Goal: Navigation & Orientation: Find specific page/section

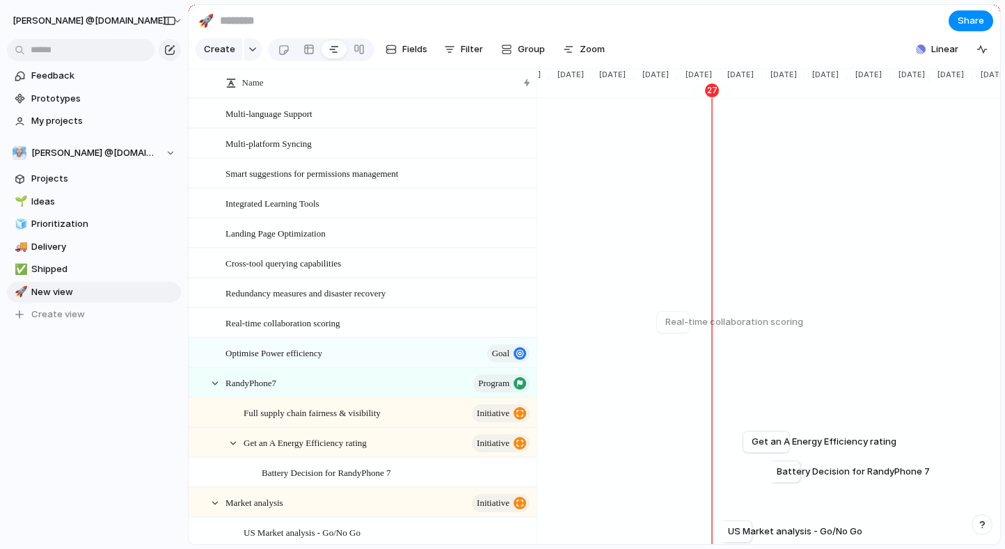
scroll to position [82, 0]
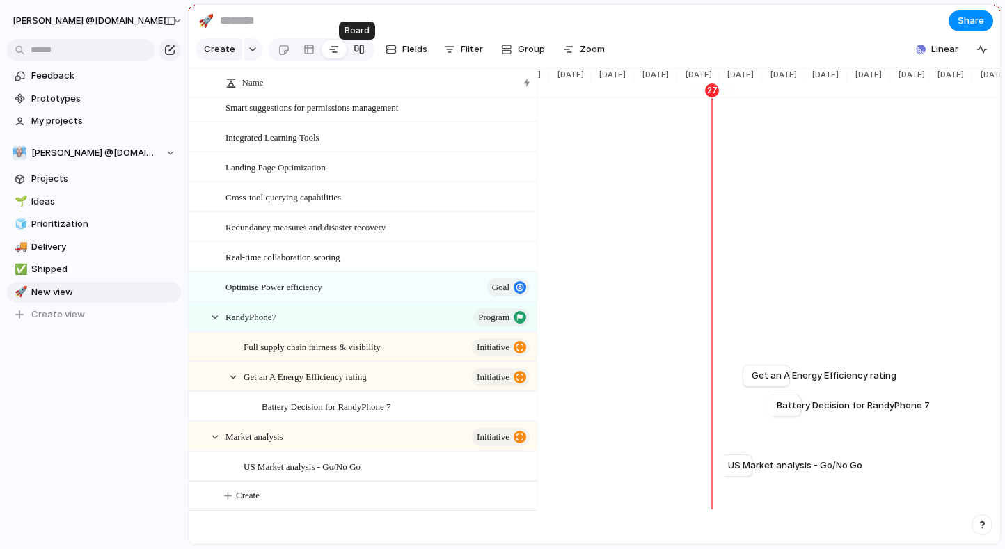
click at [363, 56] on link at bounding box center [359, 49] width 25 height 22
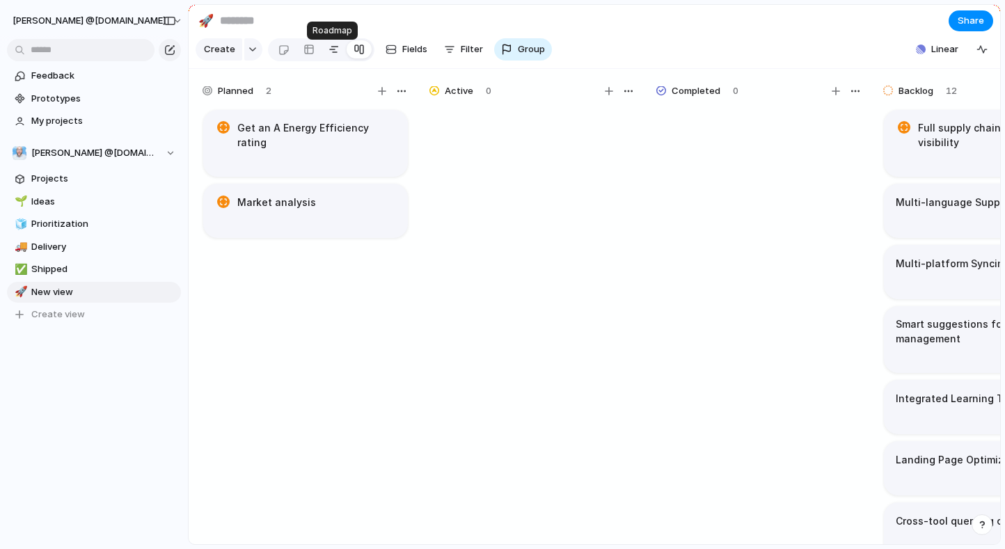
click at [334, 56] on div at bounding box center [334, 49] width 11 height 22
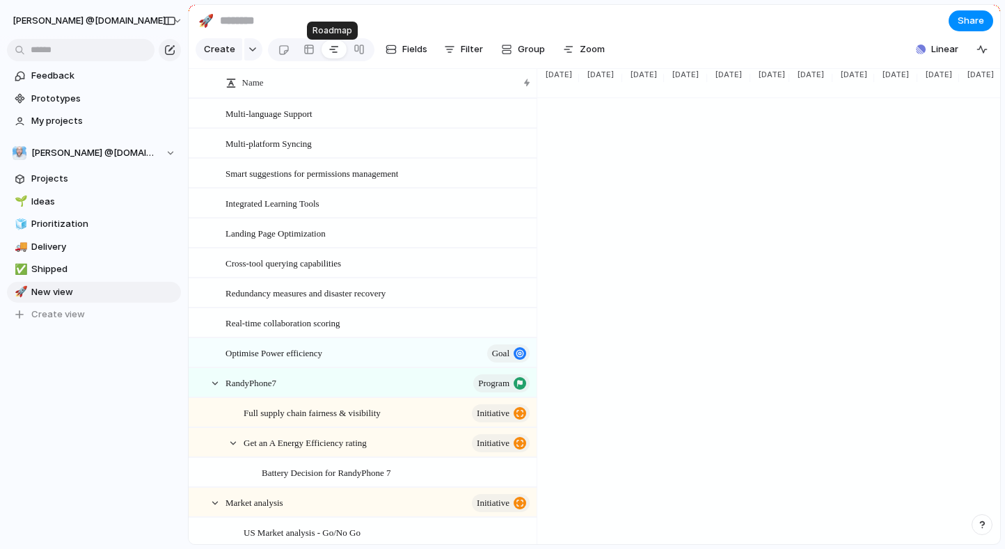
scroll to position [0, 1334]
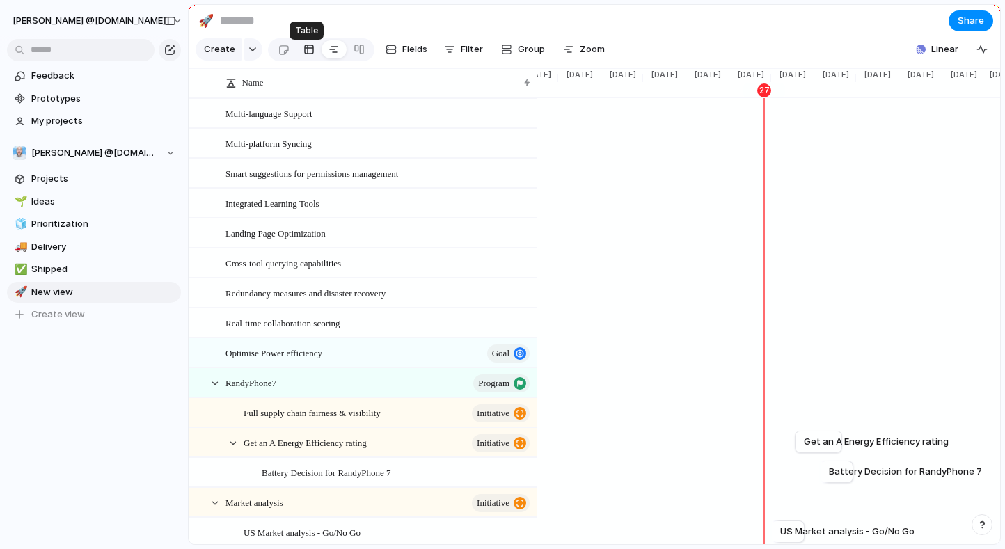
click at [304, 53] on div at bounding box center [309, 49] width 11 height 22
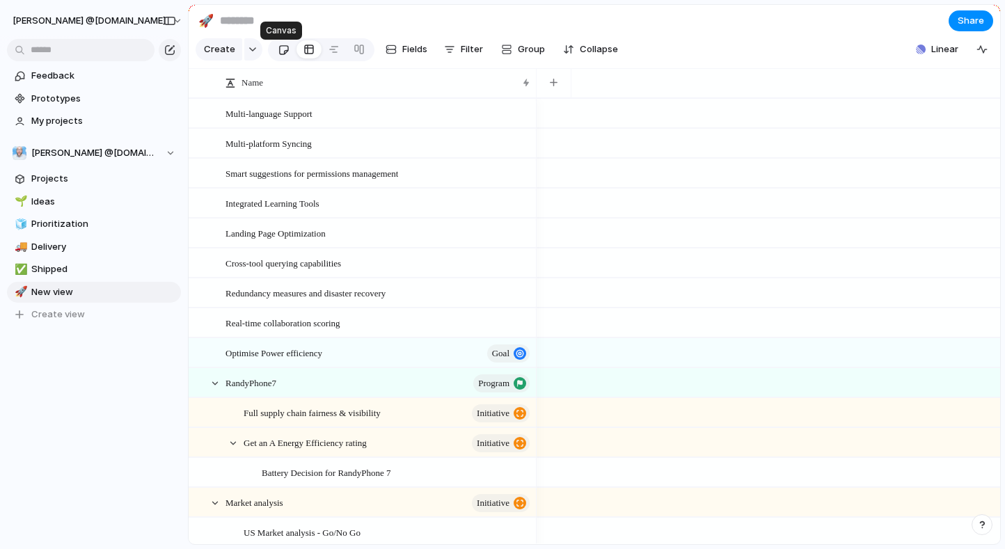
click at [278, 54] on div at bounding box center [284, 49] width 12 height 23
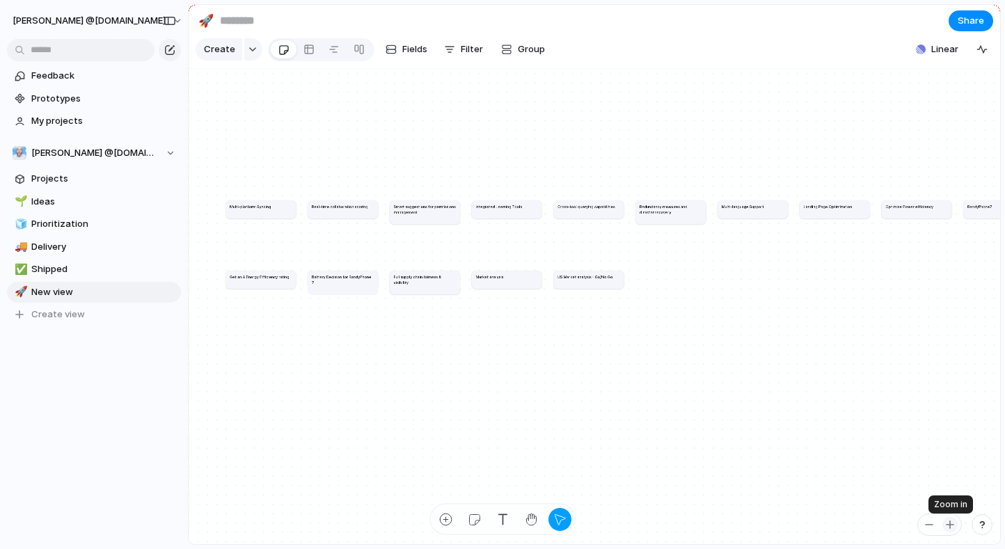
click at [901, 472] on div "button" at bounding box center [950, 524] width 11 height 11
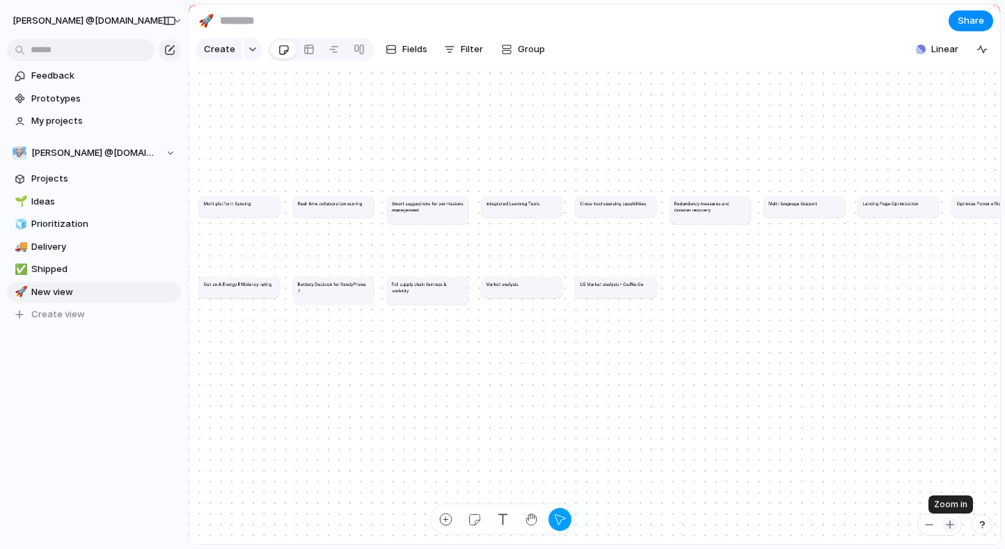
click at [901, 472] on div "button" at bounding box center [950, 524] width 11 height 11
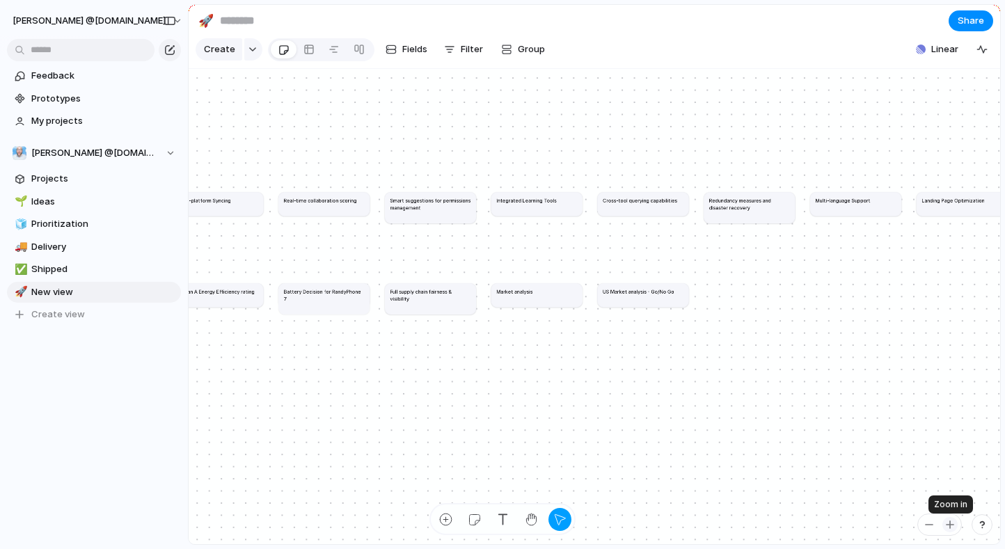
click at [901, 472] on div "button" at bounding box center [950, 524] width 11 height 11
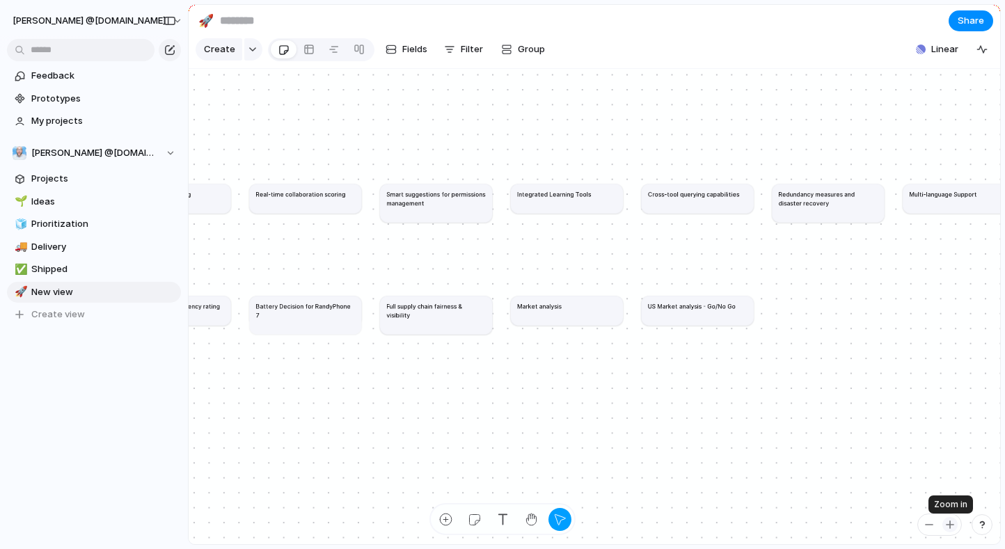
click at [901, 472] on div "button" at bounding box center [950, 524] width 11 height 11
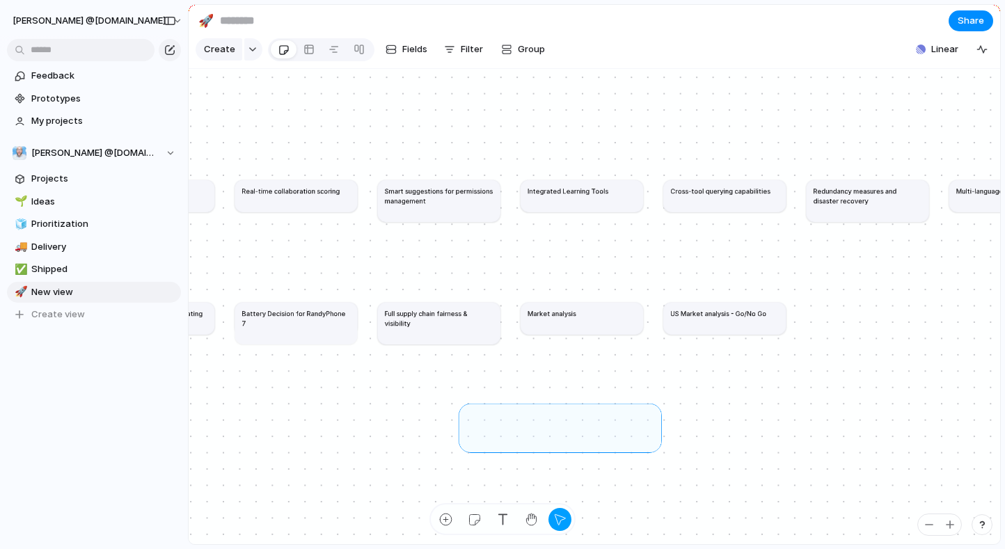
drag, startPoint x: 656, startPoint y: 455, endPoint x: 487, endPoint y: 412, distance: 175.3
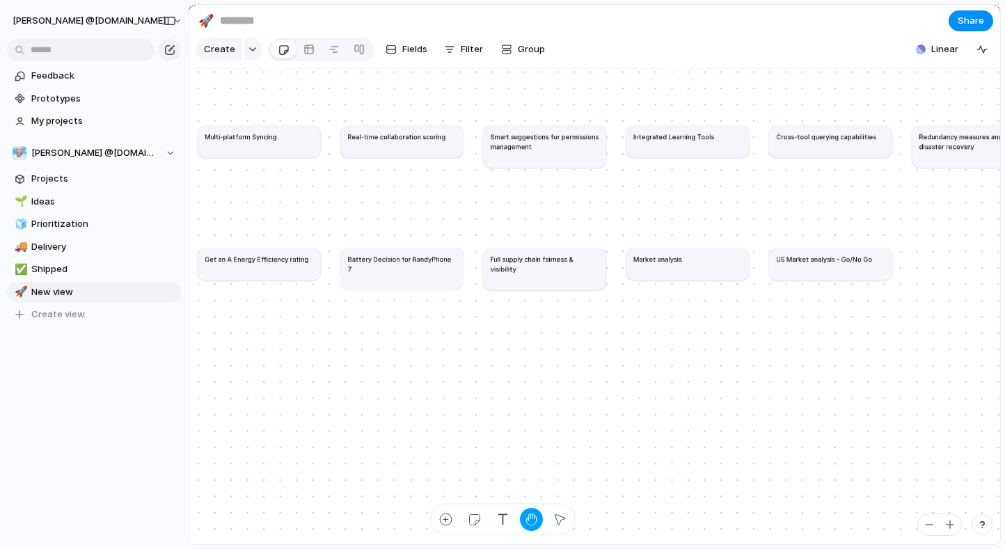
drag, startPoint x: 677, startPoint y: 411, endPoint x: 785, endPoint y: 357, distance: 121.1
click at [785, 357] on div "Multi-platform Syncing Real-time collaboration scoring Smart suggestions for pe…" at bounding box center [595, 307] width 812 height 476
click at [306, 54] on div at bounding box center [309, 49] width 11 height 22
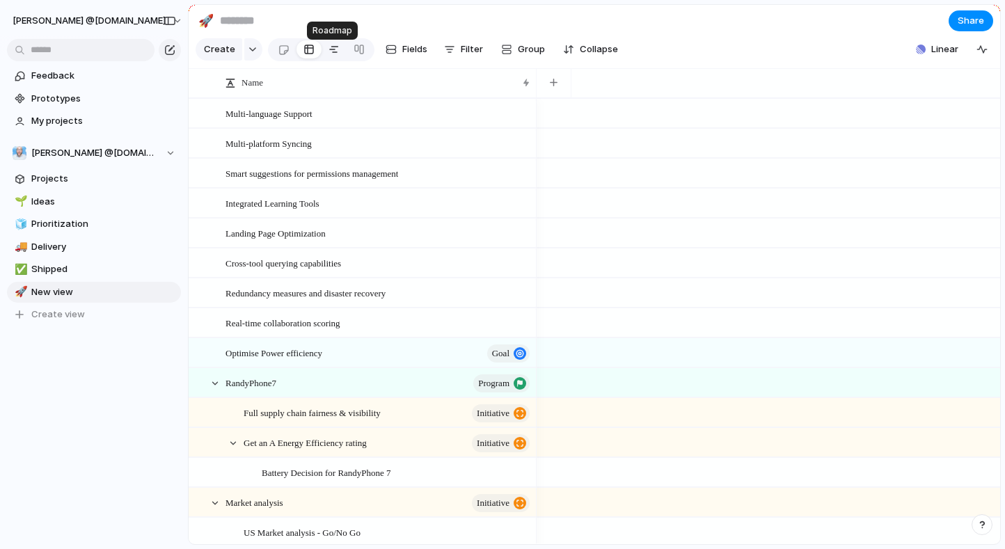
click at [335, 50] on div at bounding box center [334, 49] width 11 height 22
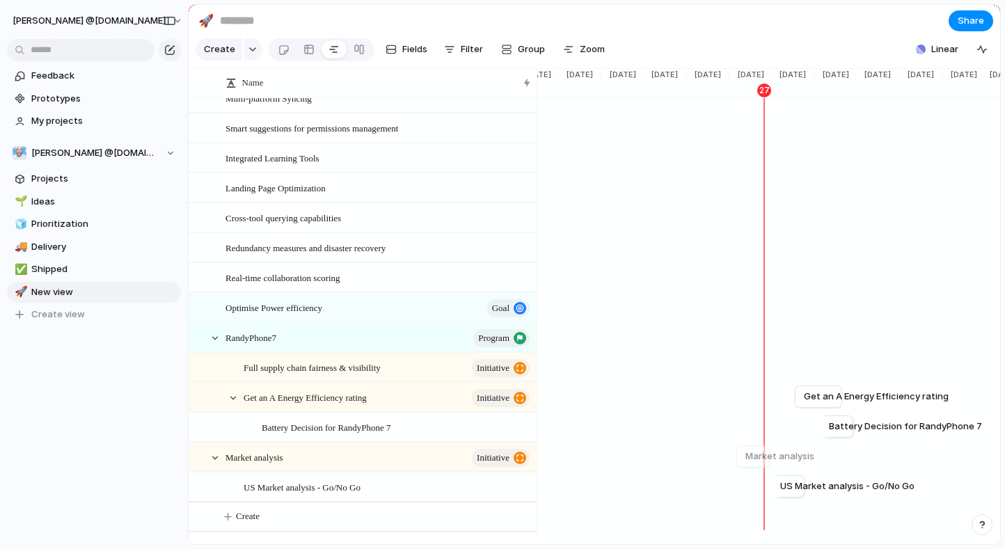
scroll to position [70, 0]
